Goal: Contribute content: Add original content to the website for others to see

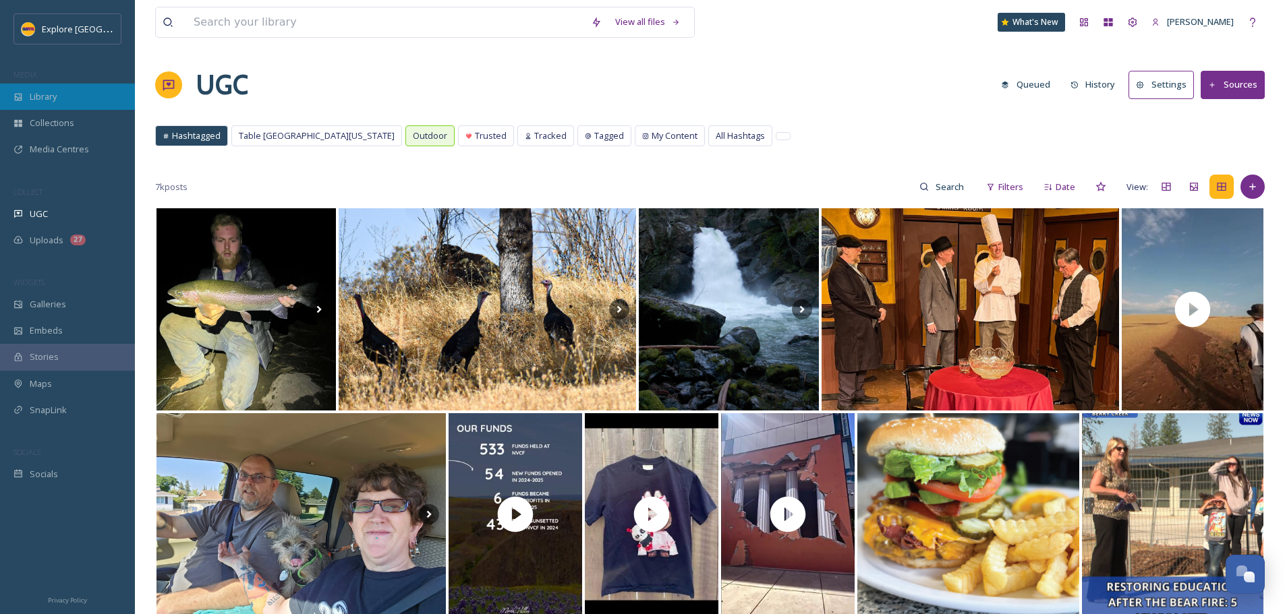
click at [63, 98] on div "Library" at bounding box center [67, 97] width 135 height 26
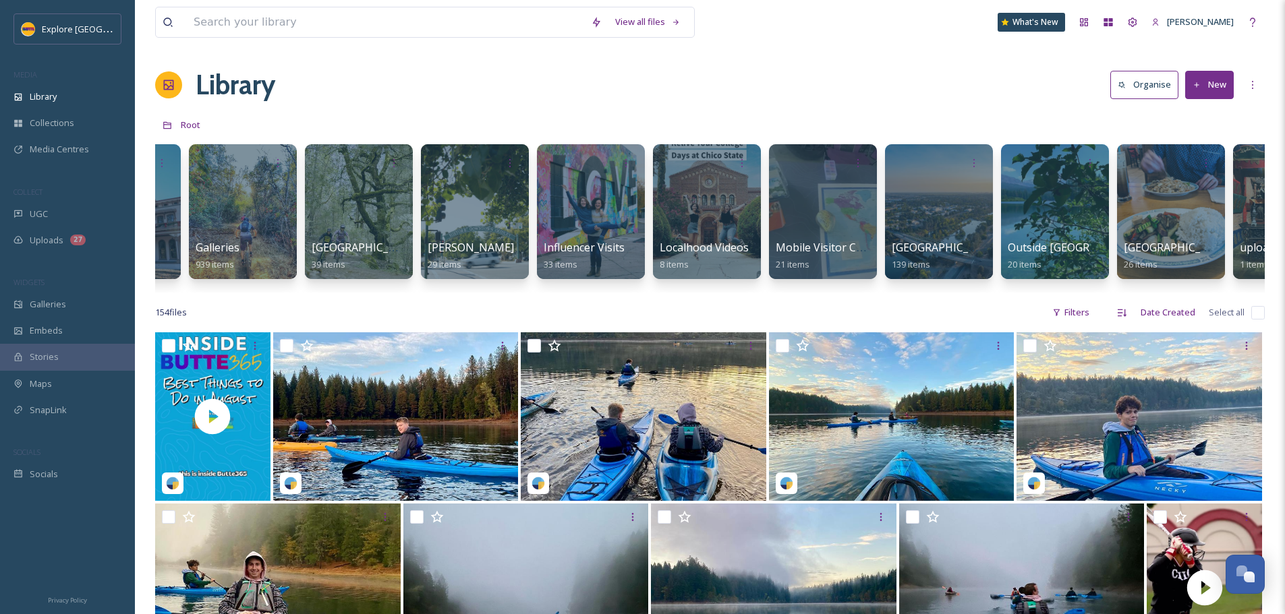
scroll to position [0, 537]
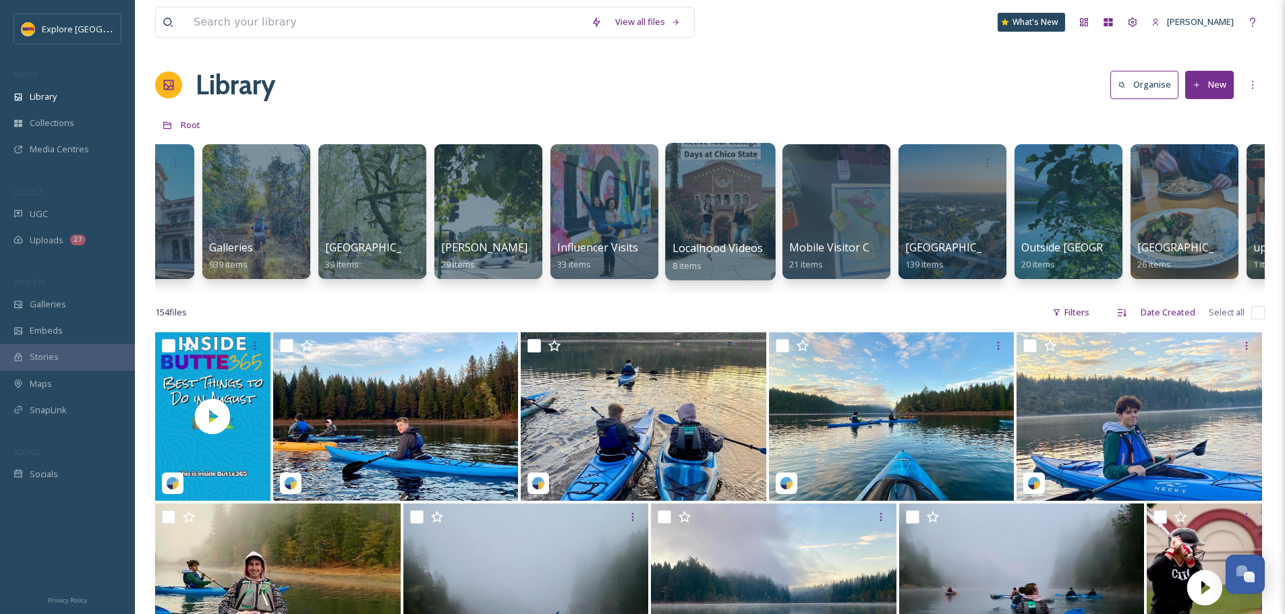
click at [689, 241] on span "Localhood Videos" at bounding box center [717, 248] width 91 height 15
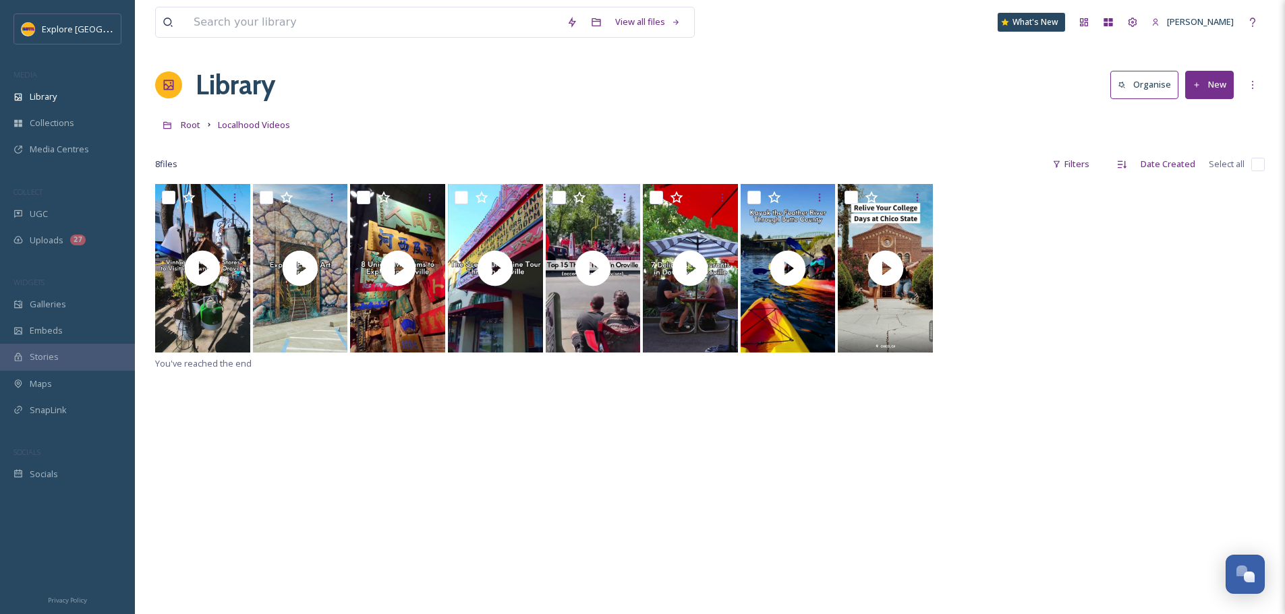
click at [1220, 80] on button "New" at bounding box center [1209, 85] width 49 height 28
click at [1203, 113] on span "File Upload" at bounding box center [1203, 116] width 45 height 13
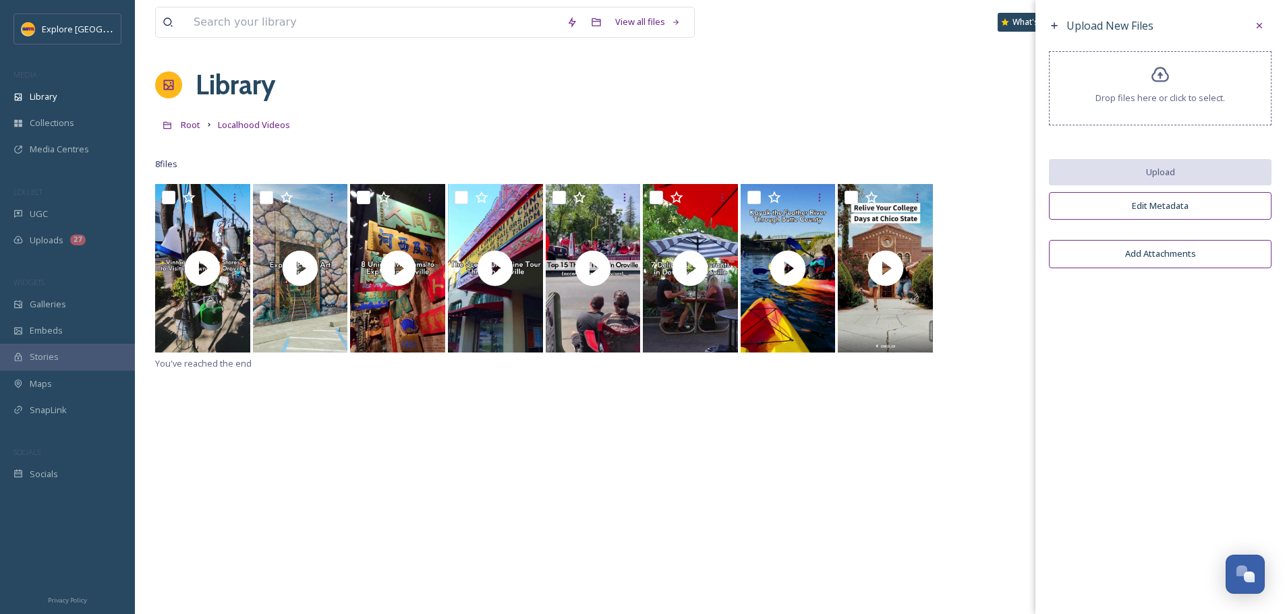
click at [1173, 102] on span "Drop files here or click to select." at bounding box center [1159, 98] width 129 height 13
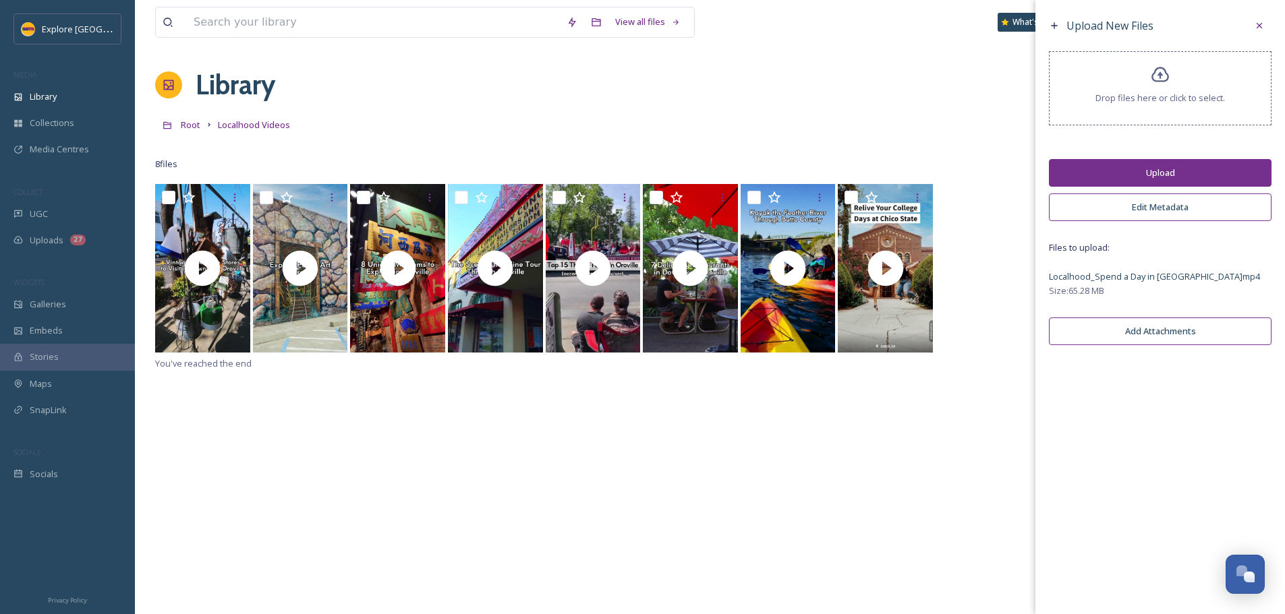
click at [1177, 182] on button "Upload" at bounding box center [1160, 173] width 223 height 28
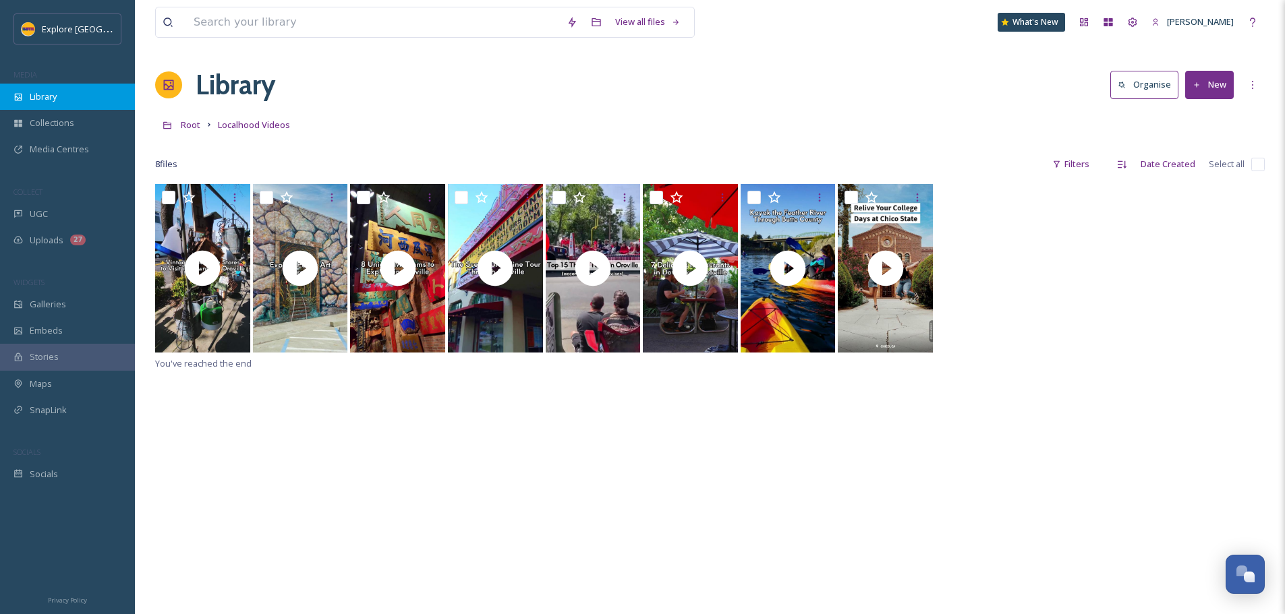
click at [42, 103] on span "Library" at bounding box center [43, 96] width 27 height 13
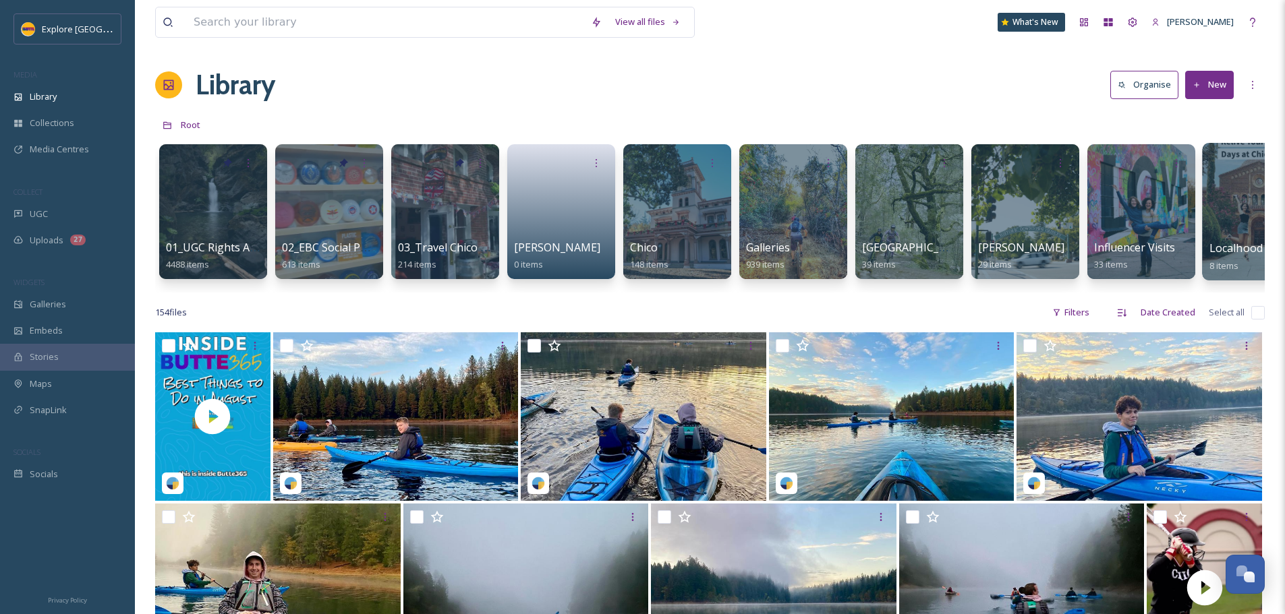
click at [1217, 253] on span "Localhood Videos" at bounding box center [1254, 248] width 91 height 15
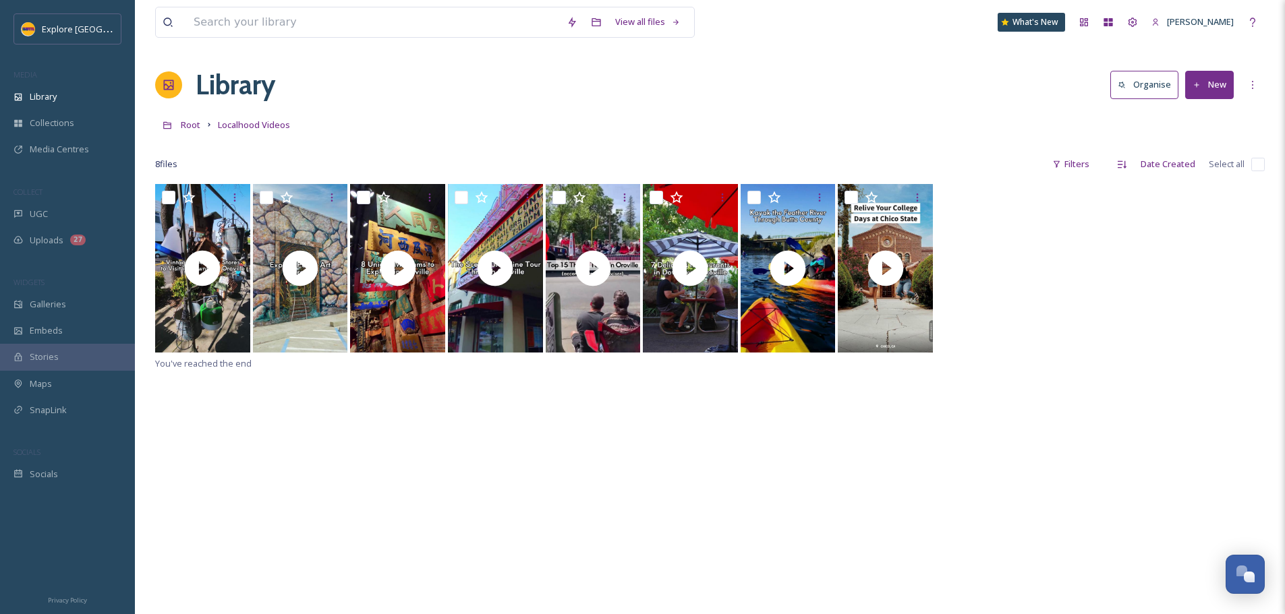
click at [1221, 93] on button "New" at bounding box center [1209, 85] width 49 height 28
click at [1214, 113] on span "File Upload" at bounding box center [1203, 116] width 45 height 13
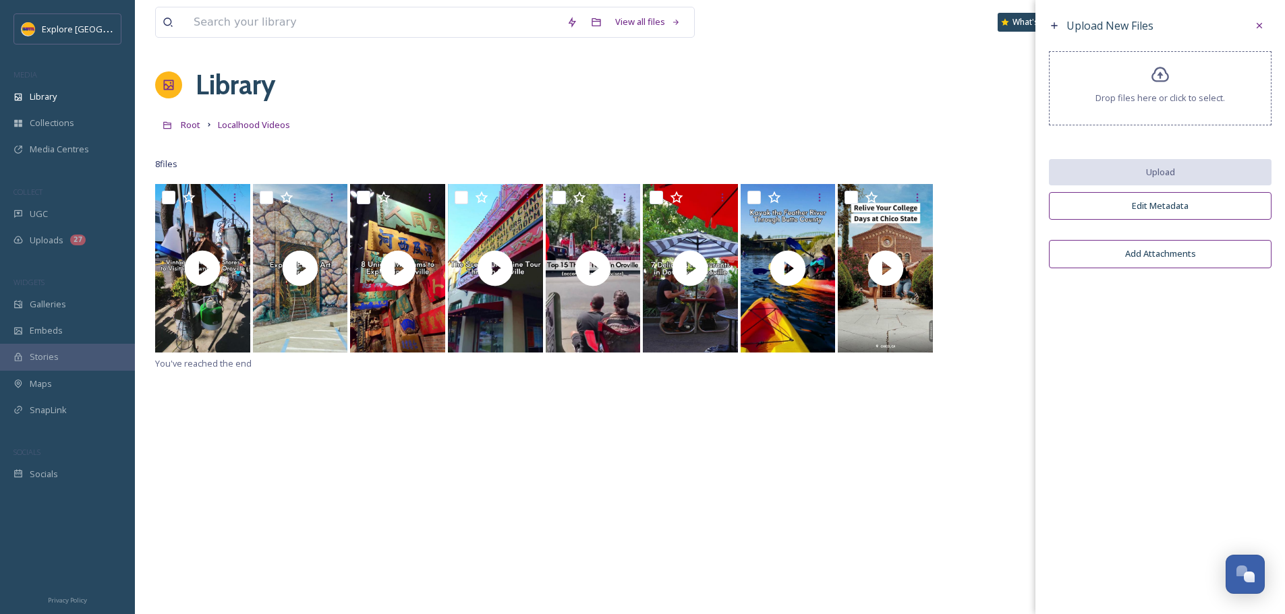
click at [1164, 105] on div "Drop files here or click to select." at bounding box center [1160, 88] width 223 height 74
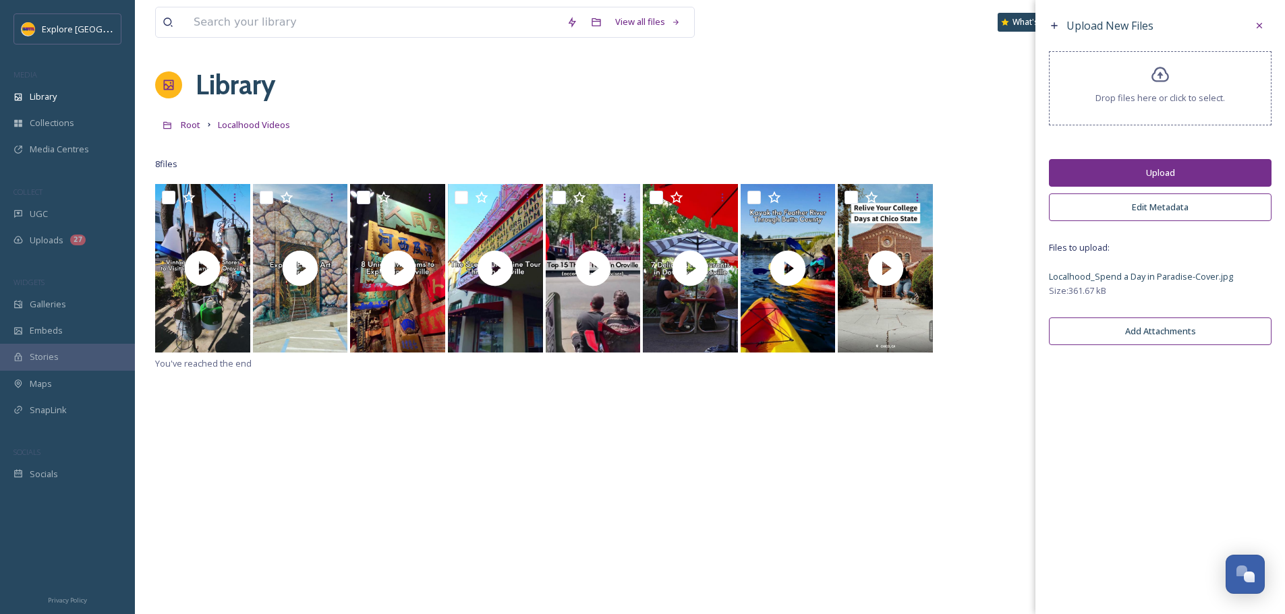
click at [1167, 172] on button "Upload" at bounding box center [1160, 173] width 223 height 28
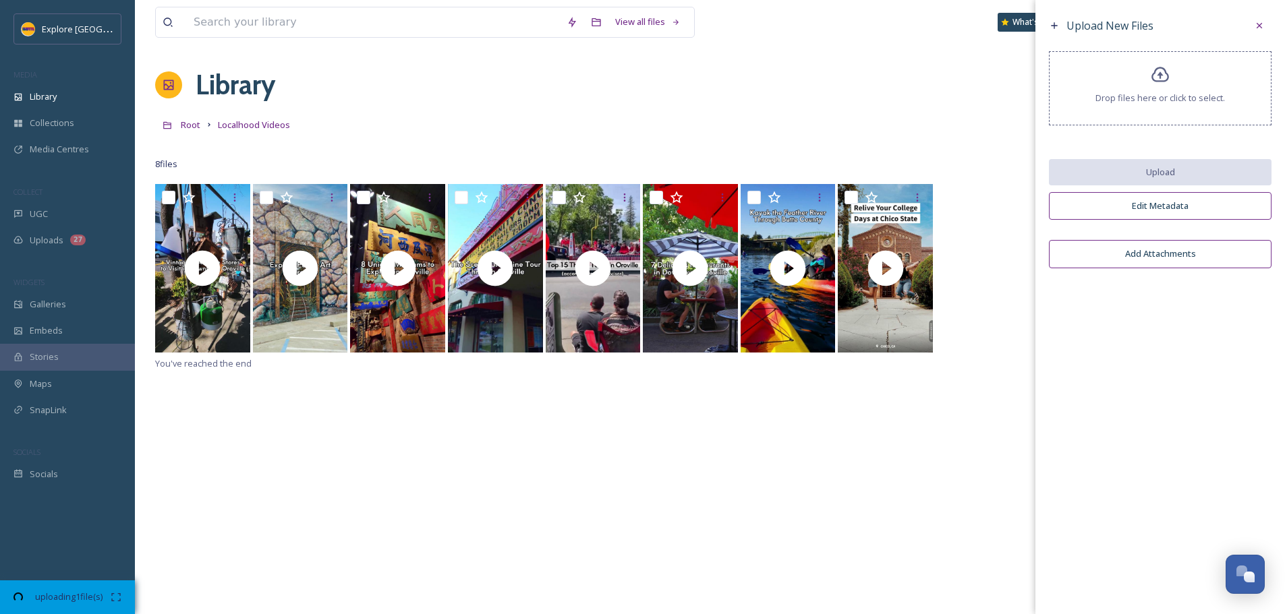
click at [1159, 72] on icon at bounding box center [1160, 75] width 20 height 20
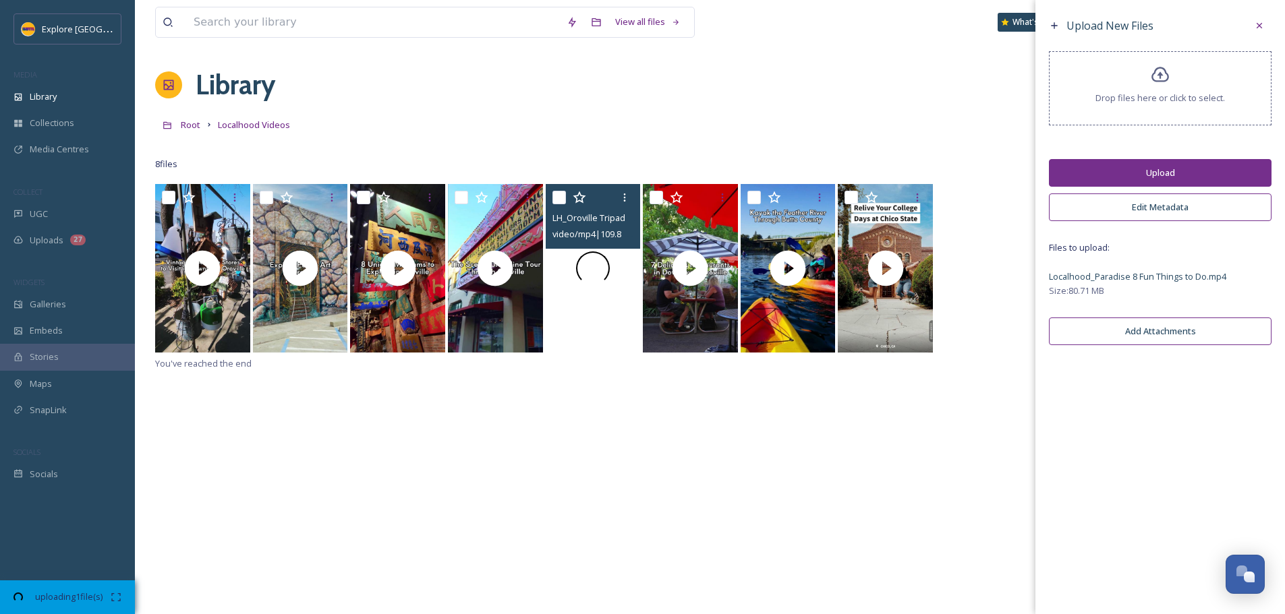
click at [1184, 172] on button "Upload" at bounding box center [1160, 173] width 223 height 28
